Goal: Book appointment/travel/reservation

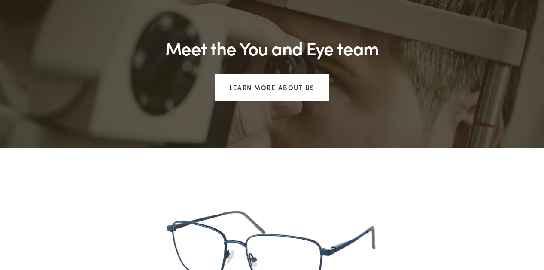
scroll to position [676, 0]
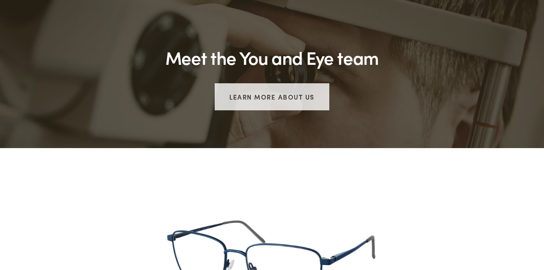
click at [289, 83] on link "Learn more about us" at bounding box center [272, 96] width 115 height 27
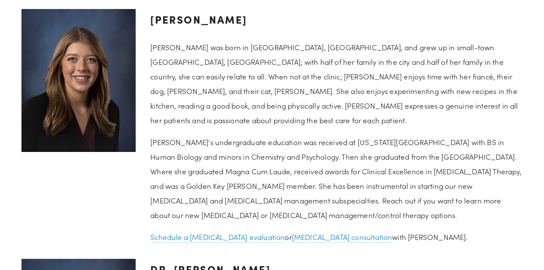
scroll to position [847, 0]
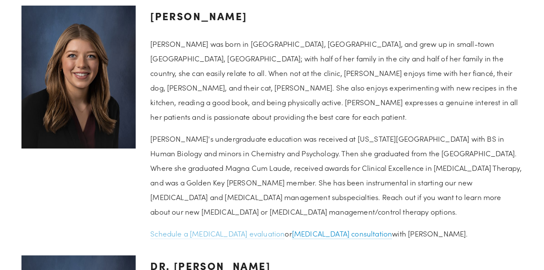
click at [194, 229] on link "Schedule a [MEDICAL_DATA] evaluation" at bounding box center [217, 234] width 134 height 10
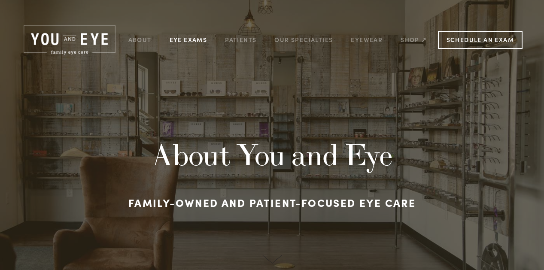
click at [193, 38] on link "Eye Exams" at bounding box center [189, 39] width 38 height 13
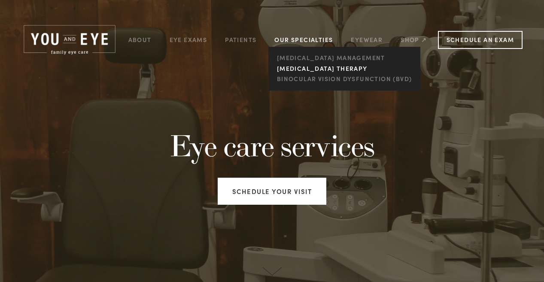
click at [295, 71] on link "[MEDICAL_DATA] Therapy" at bounding box center [344, 68] width 140 height 11
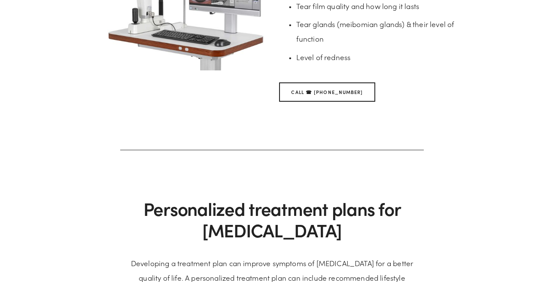
scroll to position [2026, 0]
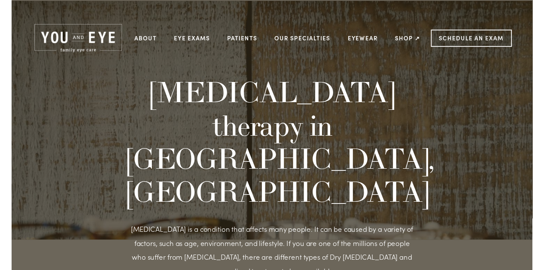
scroll to position [0, 0]
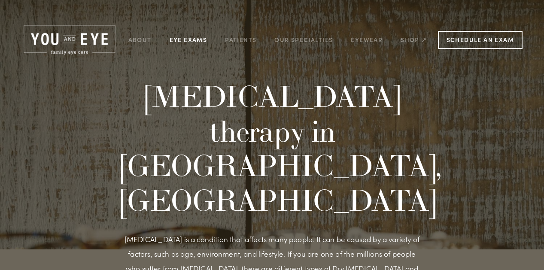
click at [194, 40] on link "Eye Exams" at bounding box center [189, 39] width 38 height 13
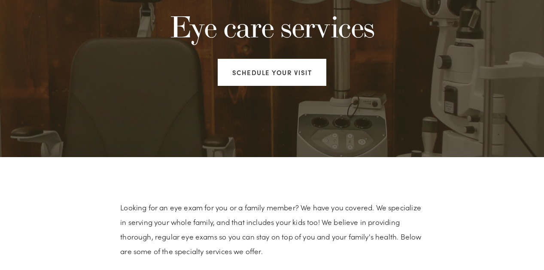
scroll to position [110, 0]
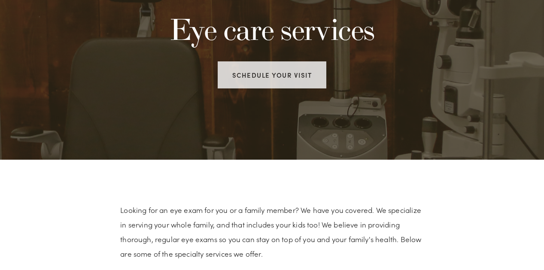
click at [258, 80] on link "Schedule your visit" at bounding box center [272, 74] width 109 height 27
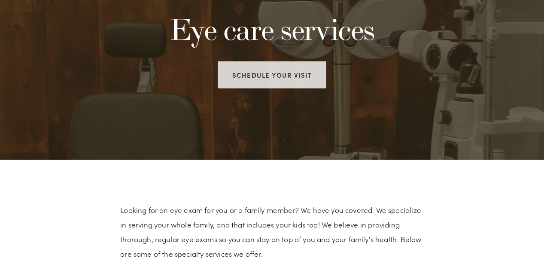
scroll to position [0, 0]
